Goal: Information Seeking & Learning: Learn about a topic

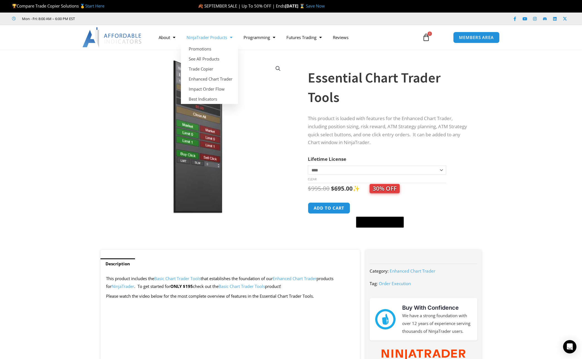
click at [197, 37] on link "NinjaTrader Products" at bounding box center [209, 37] width 57 height 13
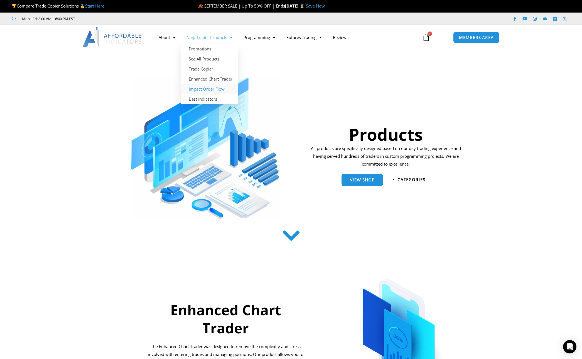
click at [208, 89] on link "Impact Order Flow" at bounding box center [209, 89] width 57 height 10
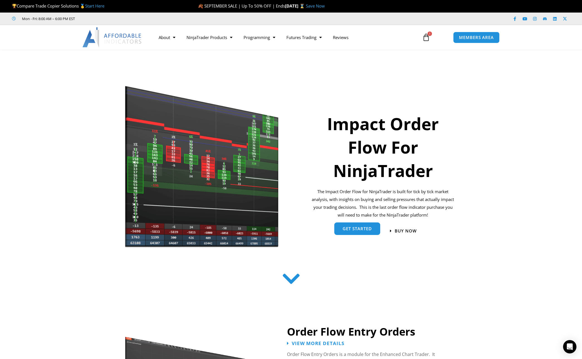
click at [360, 228] on span "get started" at bounding box center [357, 228] width 29 height 4
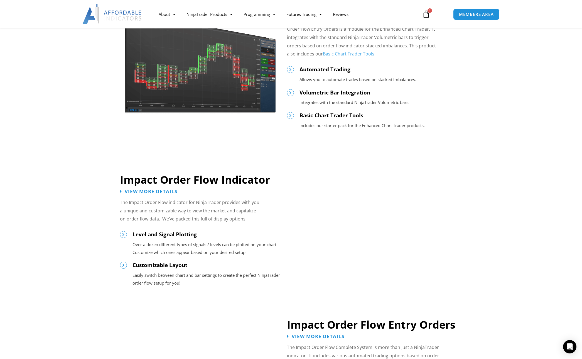
scroll to position [326, 0]
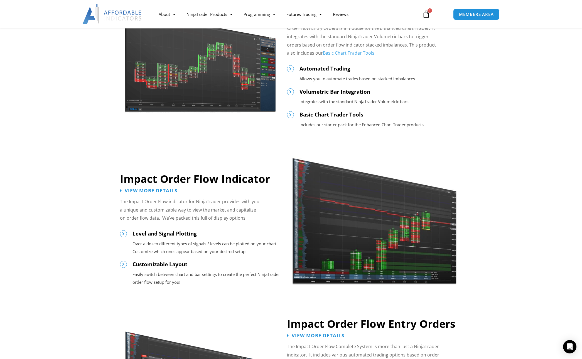
click at [402, 235] on img at bounding box center [374, 214] width 165 height 142
